Goal: Information Seeking & Learning: Check status

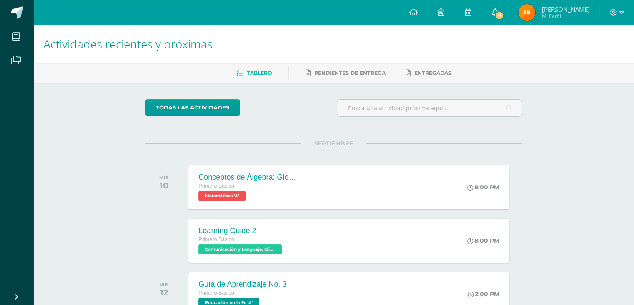
click at [498, 12] on icon at bounding box center [495, 12] width 7 height 8
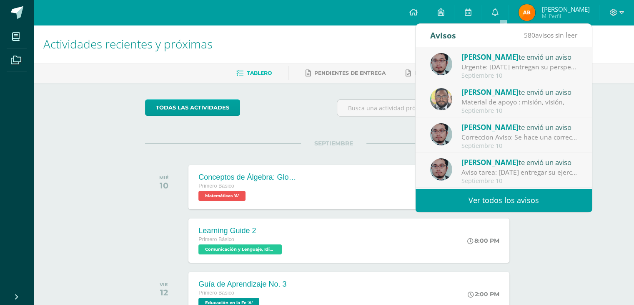
click at [521, 204] on link "Ver todos los avisos" at bounding box center [504, 200] width 176 height 23
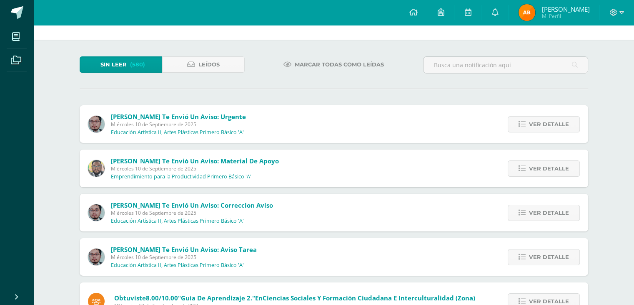
scroll to position [42, 0]
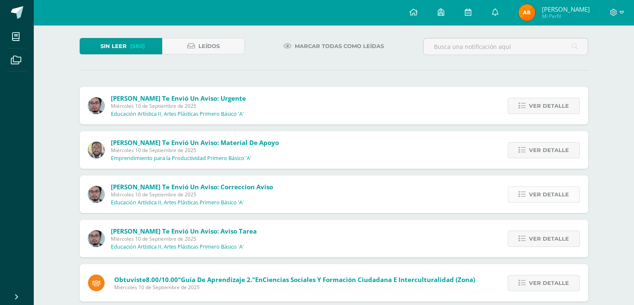
click at [535, 194] on span "Ver detalle" at bounding box center [549, 193] width 40 height 15
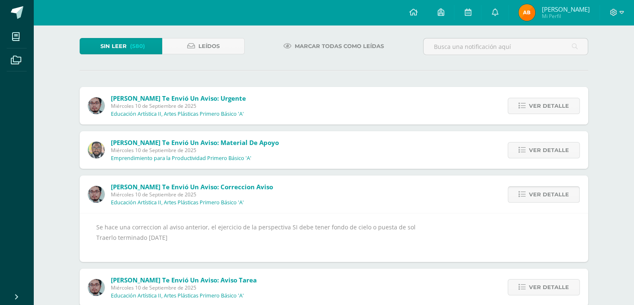
click at [541, 190] on span "Ver detalle" at bounding box center [549, 193] width 40 height 15
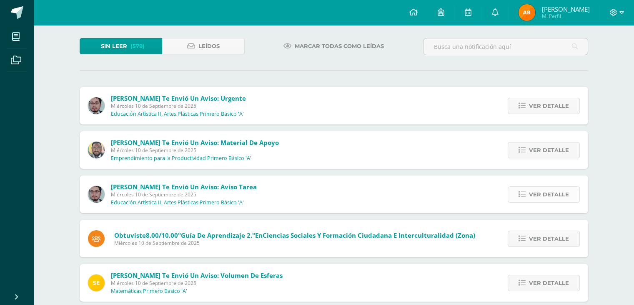
click at [550, 191] on span "Ver detalle" at bounding box center [549, 193] width 40 height 15
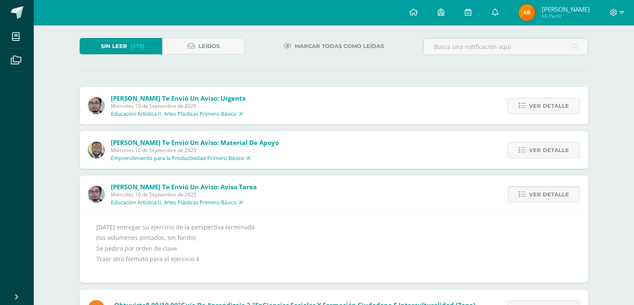
click at [556, 187] on span "Ver detalle" at bounding box center [549, 193] width 40 height 15
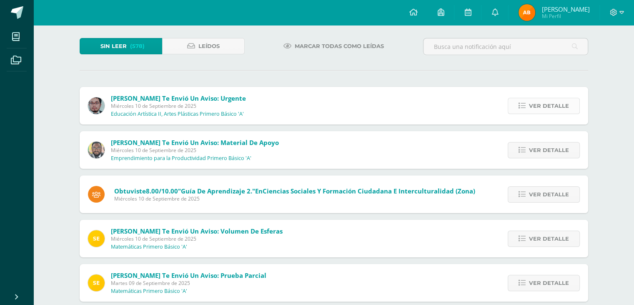
click at [540, 110] on span "Ver detalle" at bounding box center [549, 105] width 40 height 15
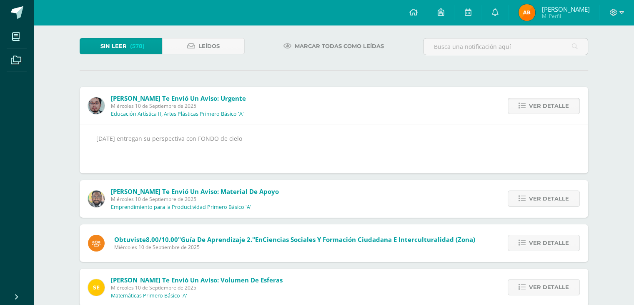
click at [540, 110] on span "Ver detalle" at bounding box center [549, 105] width 40 height 15
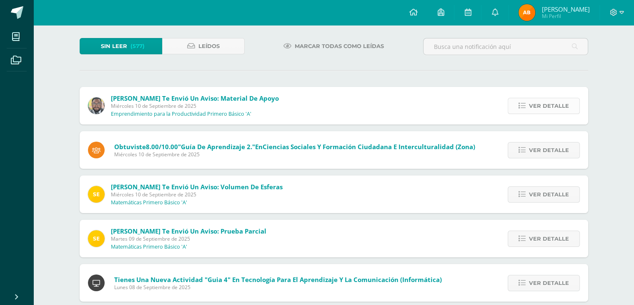
click at [545, 102] on span "Ver detalle" at bounding box center [549, 105] width 40 height 15
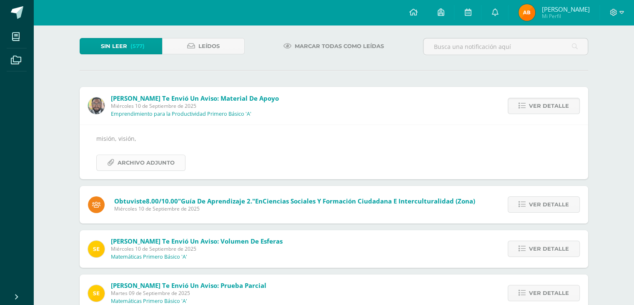
click at [124, 160] on span "Archivo Adjunto" at bounding box center [146, 162] width 57 height 15
click at [546, 108] on span "Ver detalle" at bounding box center [549, 105] width 40 height 15
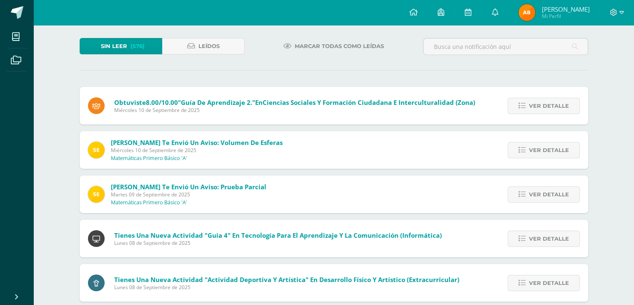
scroll to position [83, 0]
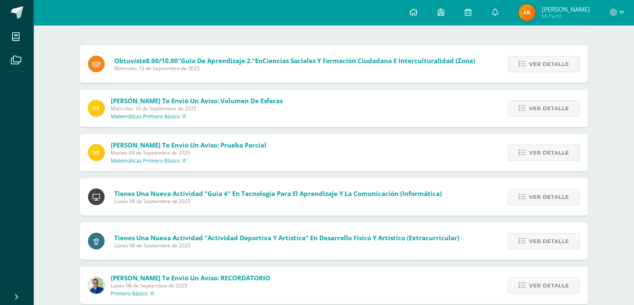
click at [544, 118] on div "Ver detalle" at bounding box center [542, 108] width 93 height 38
click at [549, 109] on span "Ver detalle" at bounding box center [549, 108] width 40 height 15
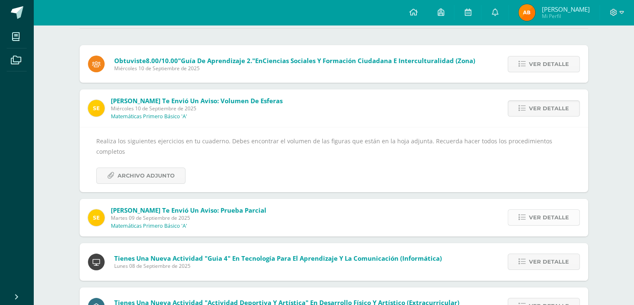
click at [529, 211] on link "Ver detalle" at bounding box center [544, 217] width 72 height 16
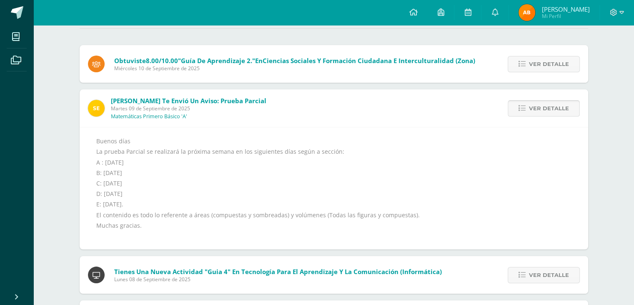
click at [548, 112] on span "Ver detalle" at bounding box center [549, 108] width 40 height 15
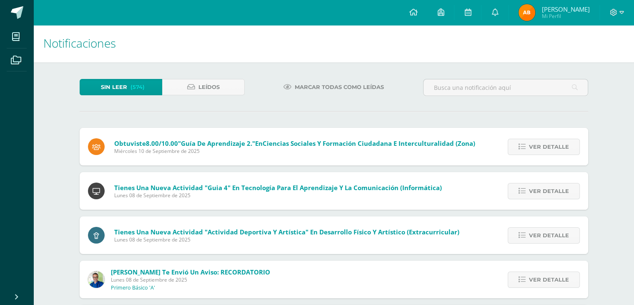
scroll to position [0, 0]
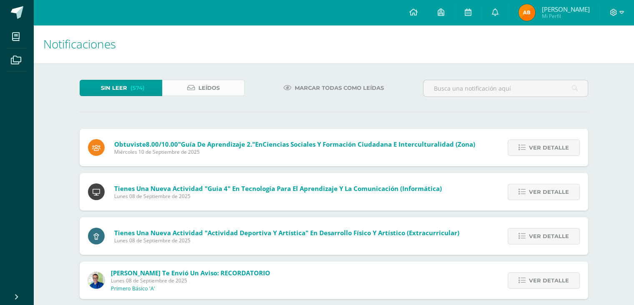
click at [215, 91] on span "Leídos" at bounding box center [209, 87] width 21 height 15
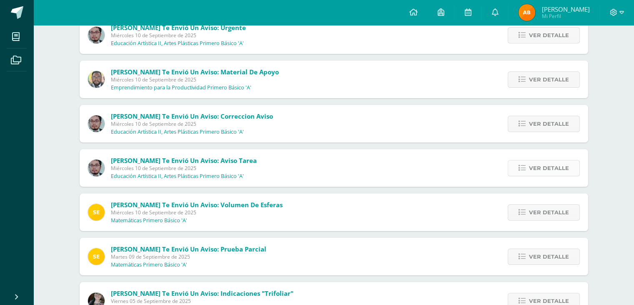
scroll to position [125, 0]
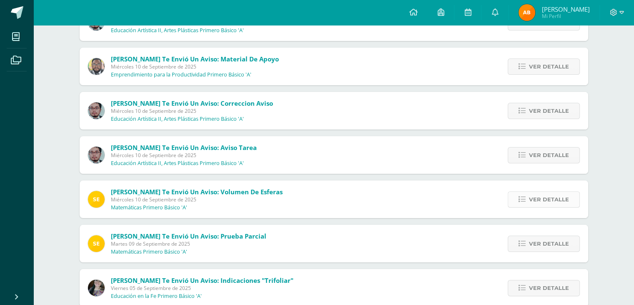
click at [527, 199] on link "Ver detalle" at bounding box center [544, 199] width 72 height 16
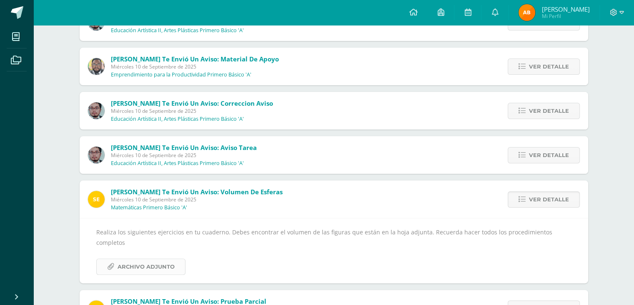
click at [171, 259] on span "Archivo Adjunto" at bounding box center [146, 266] width 57 height 15
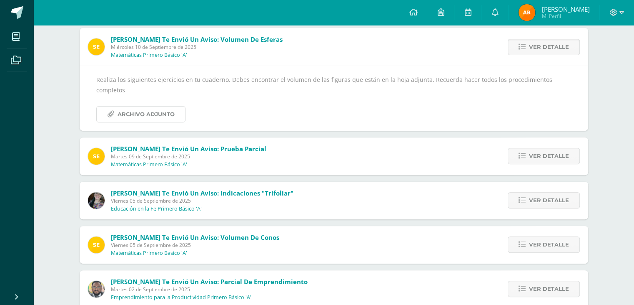
scroll to position [292, 0]
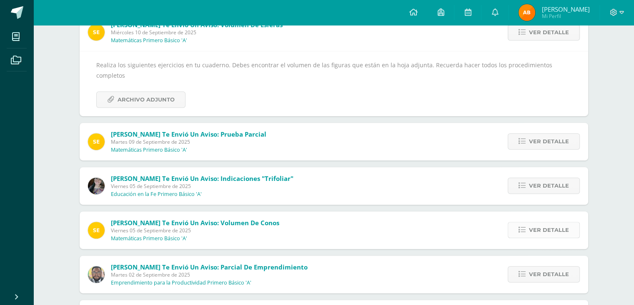
click at [559, 222] on span "Ver detalle" at bounding box center [549, 229] width 40 height 15
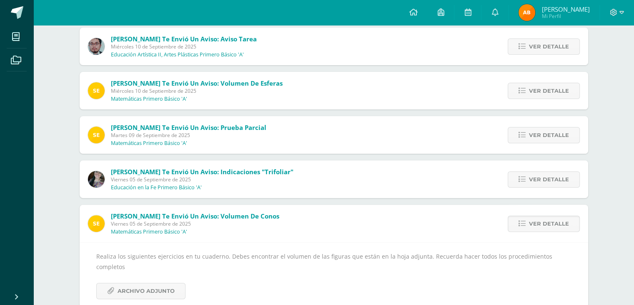
scroll to position [0, 0]
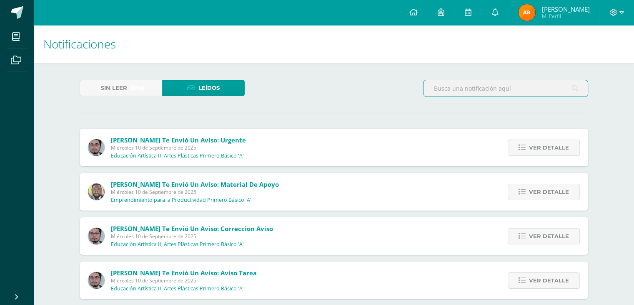
click at [503, 93] on input "text" at bounding box center [506, 88] width 164 height 16
click at [569, 82] on input "piramides" at bounding box center [506, 88] width 164 height 16
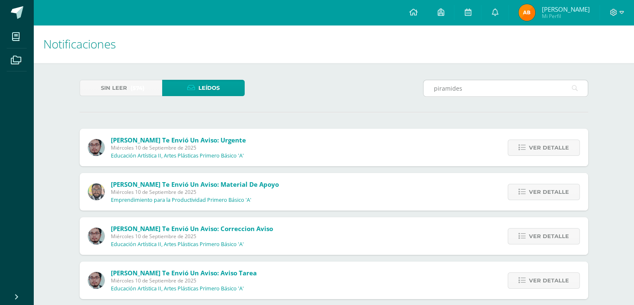
click at [572, 82] on icon at bounding box center [575, 88] width 6 height 17
click at [573, 83] on icon at bounding box center [575, 88] width 6 height 17
click at [573, 84] on icon at bounding box center [575, 88] width 6 height 17
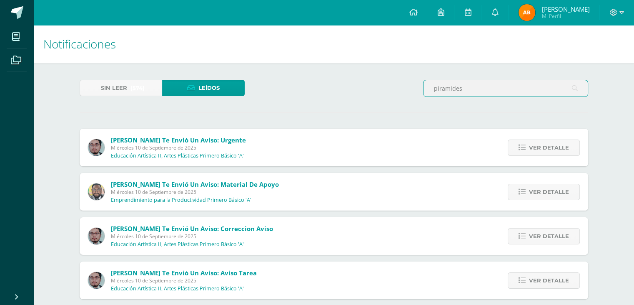
click at [536, 92] on input "piramides" at bounding box center [506, 88] width 164 height 16
type input "p"
type input "[PERSON_NAME]"
